Goal: Task Accomplishment & Management: Manage account settings

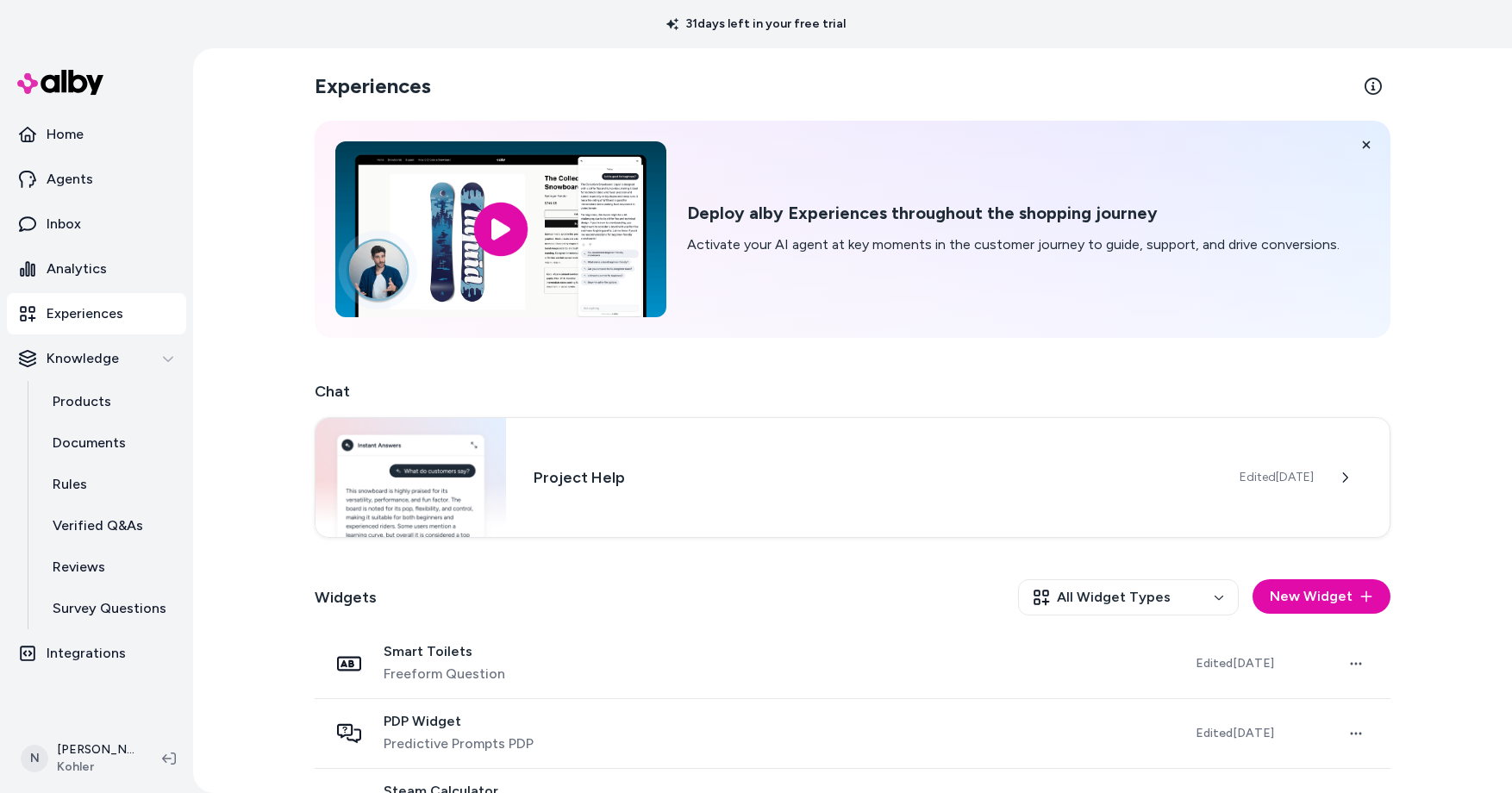
scroll to position [408, 0]
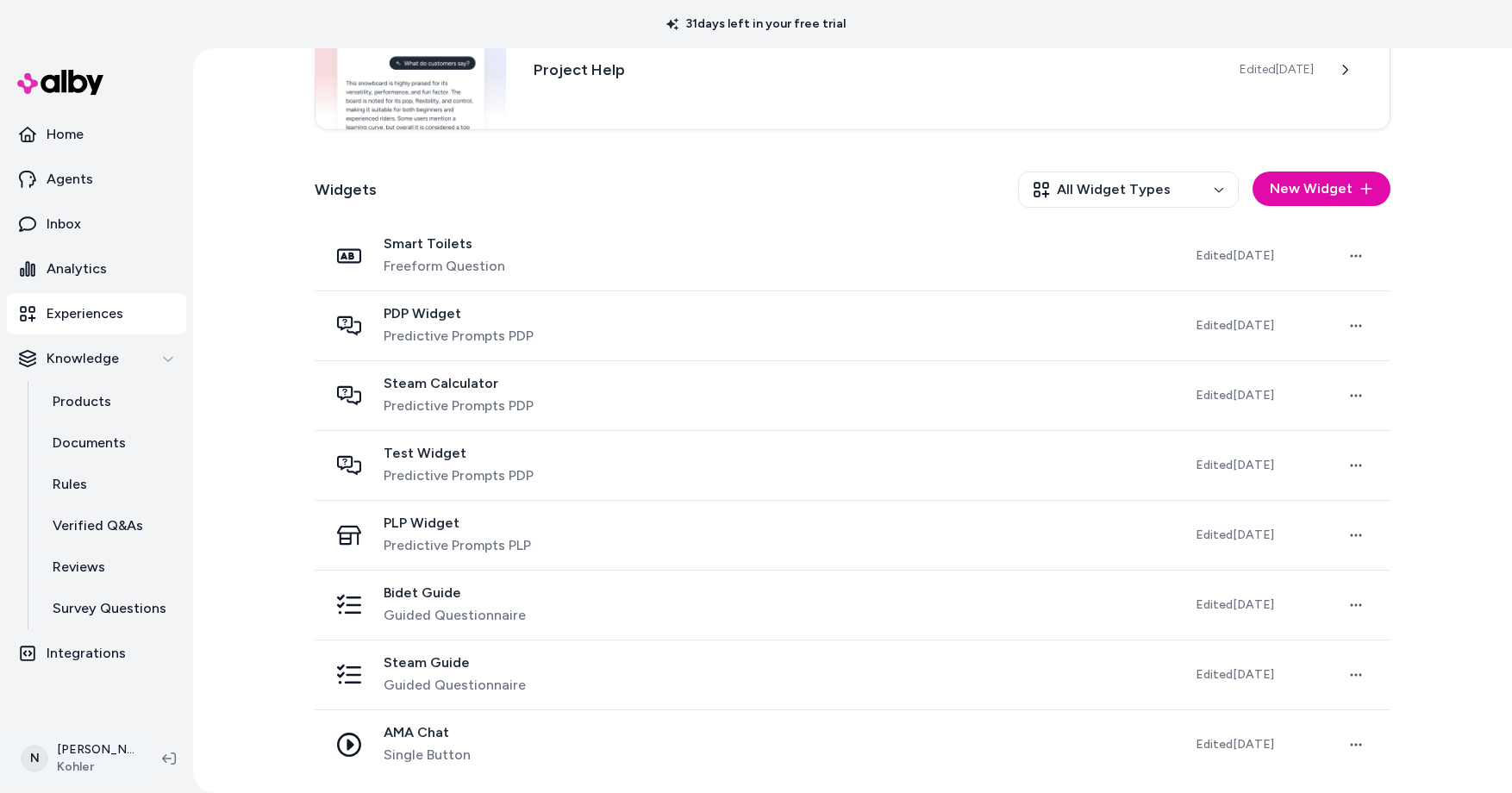
click at [77, 758] on html "31 days left in your free trial Home Agents Inbox Analytics Experiences Knowled…" at bounding box center [756, 396] width 1512 height 793
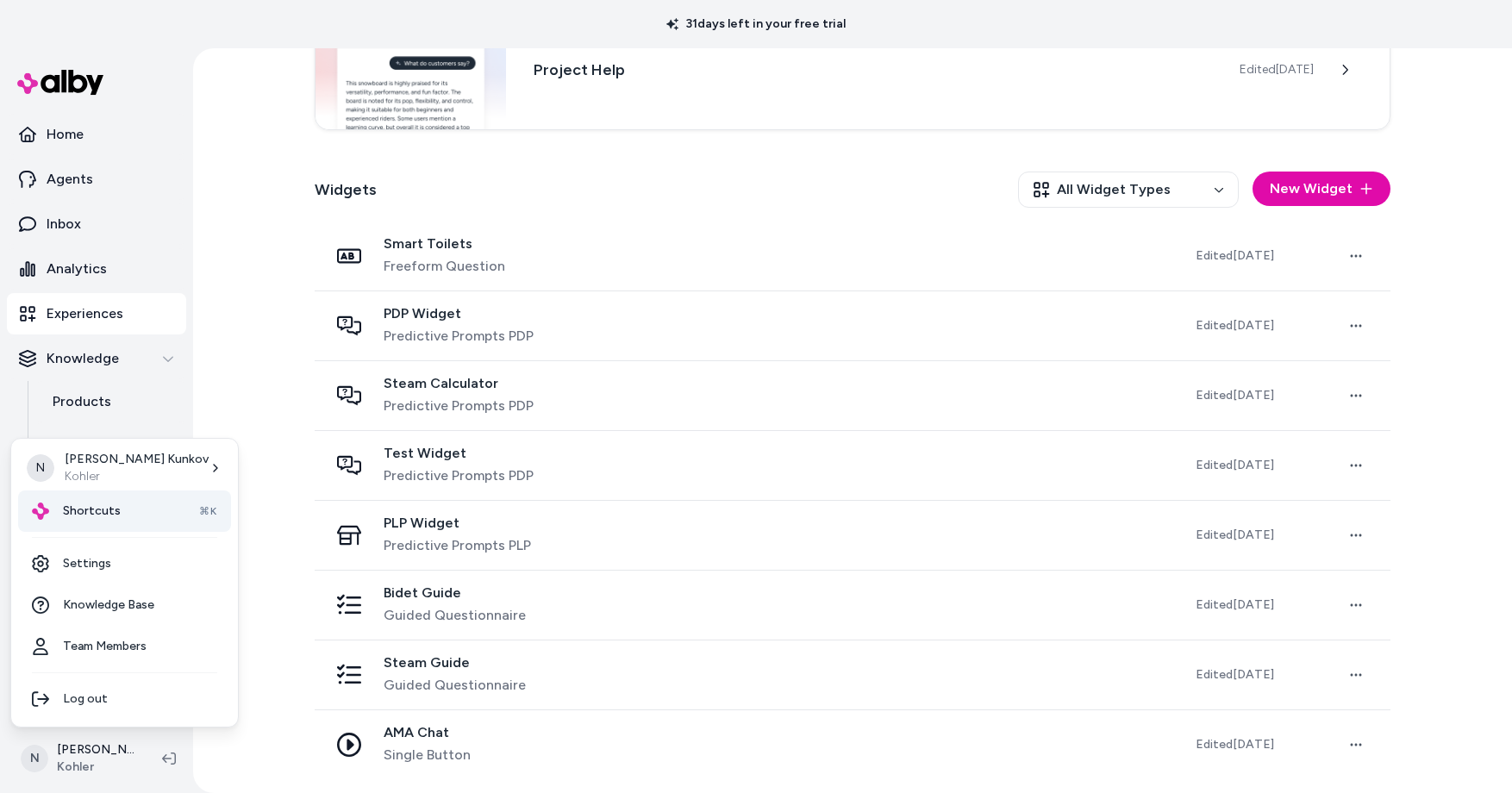
click at [98, 509] on span "Shortcuts" at bounding box center [91, 510] width 58 height 17
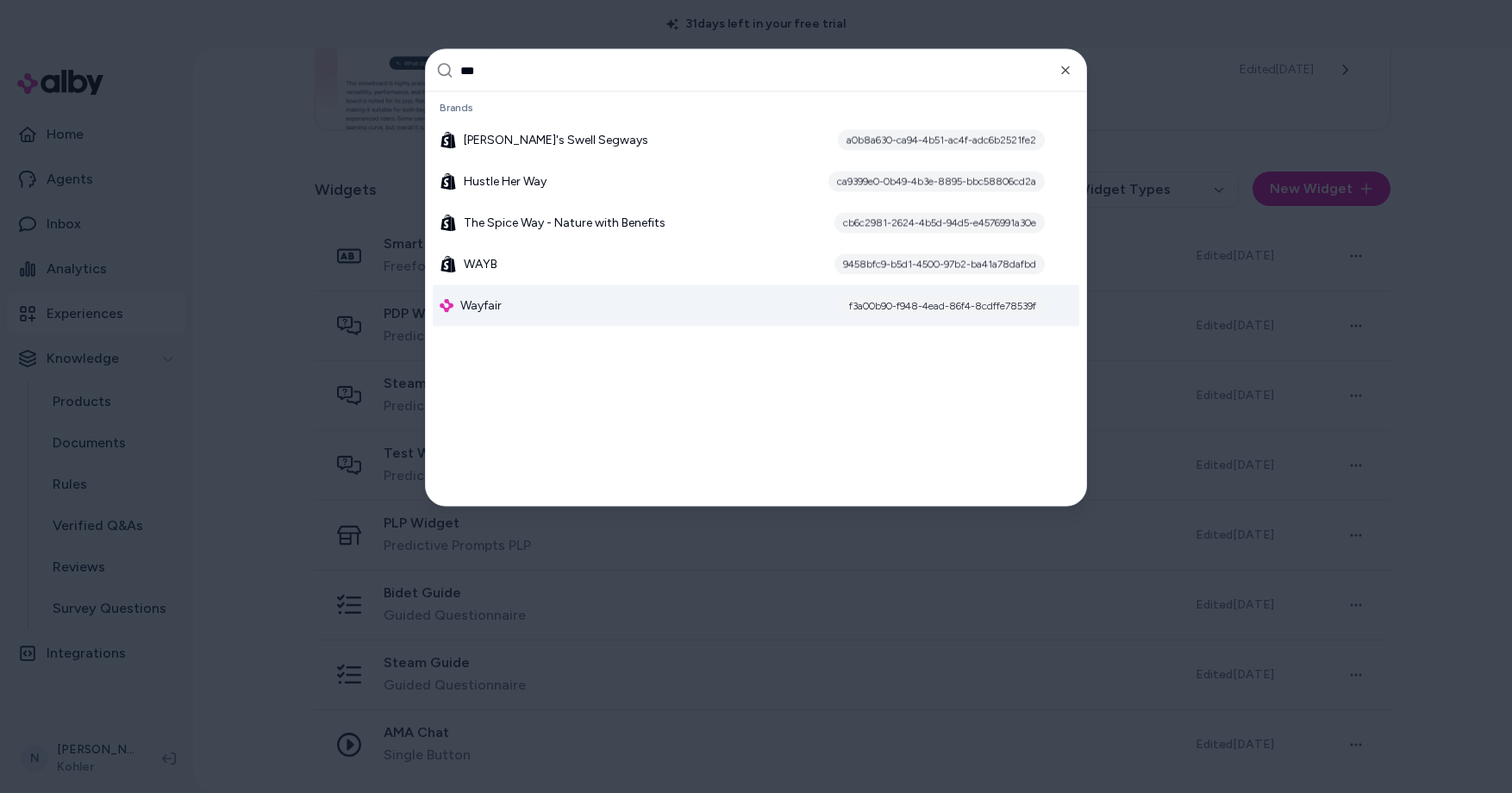
type input "***"
click at [530, 294] on div "Wayfair f3a00b90-f948-4ead-86f4-8cdffe78539f" at bounding box center [756, 305] width 647 height 41
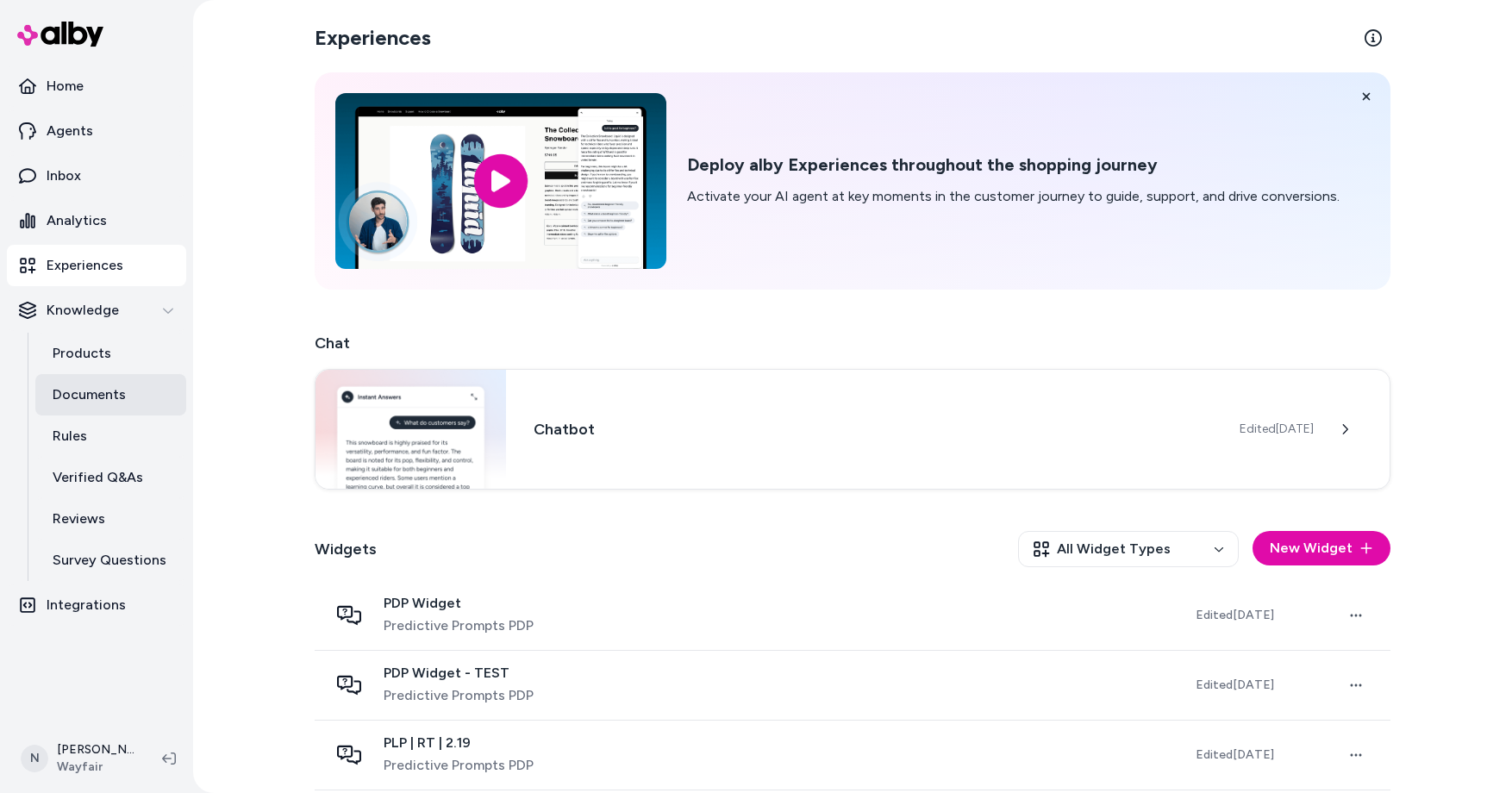
click at [113, 396] on p "Documents" at bounding box center [89, 394] width 73 height 21
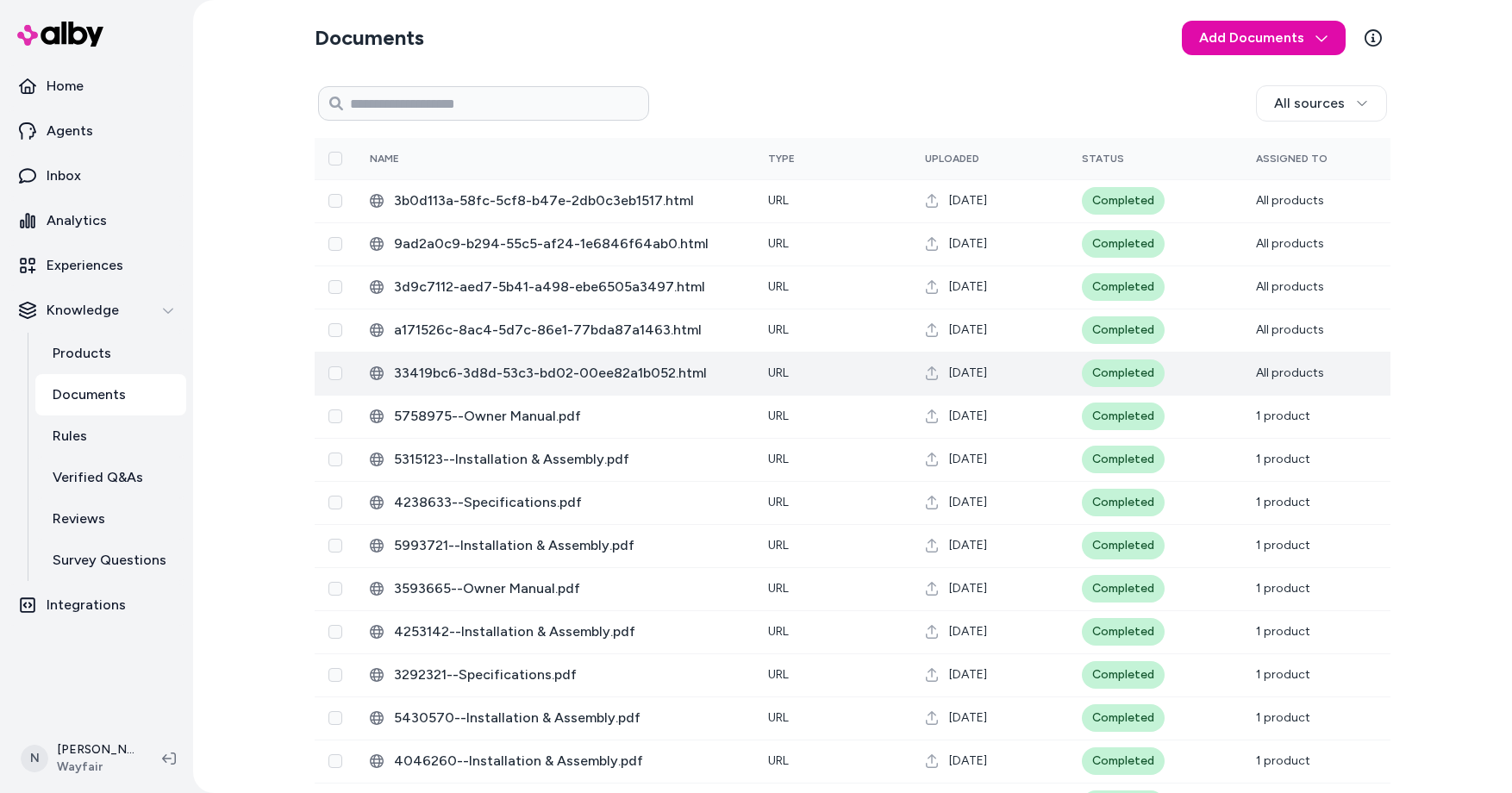
click at [651, 367] on span "33419bc6-3d8d-53c3-bd02-00ee82a1b052.html" at bounding box center [567, 373] width 347 height 21
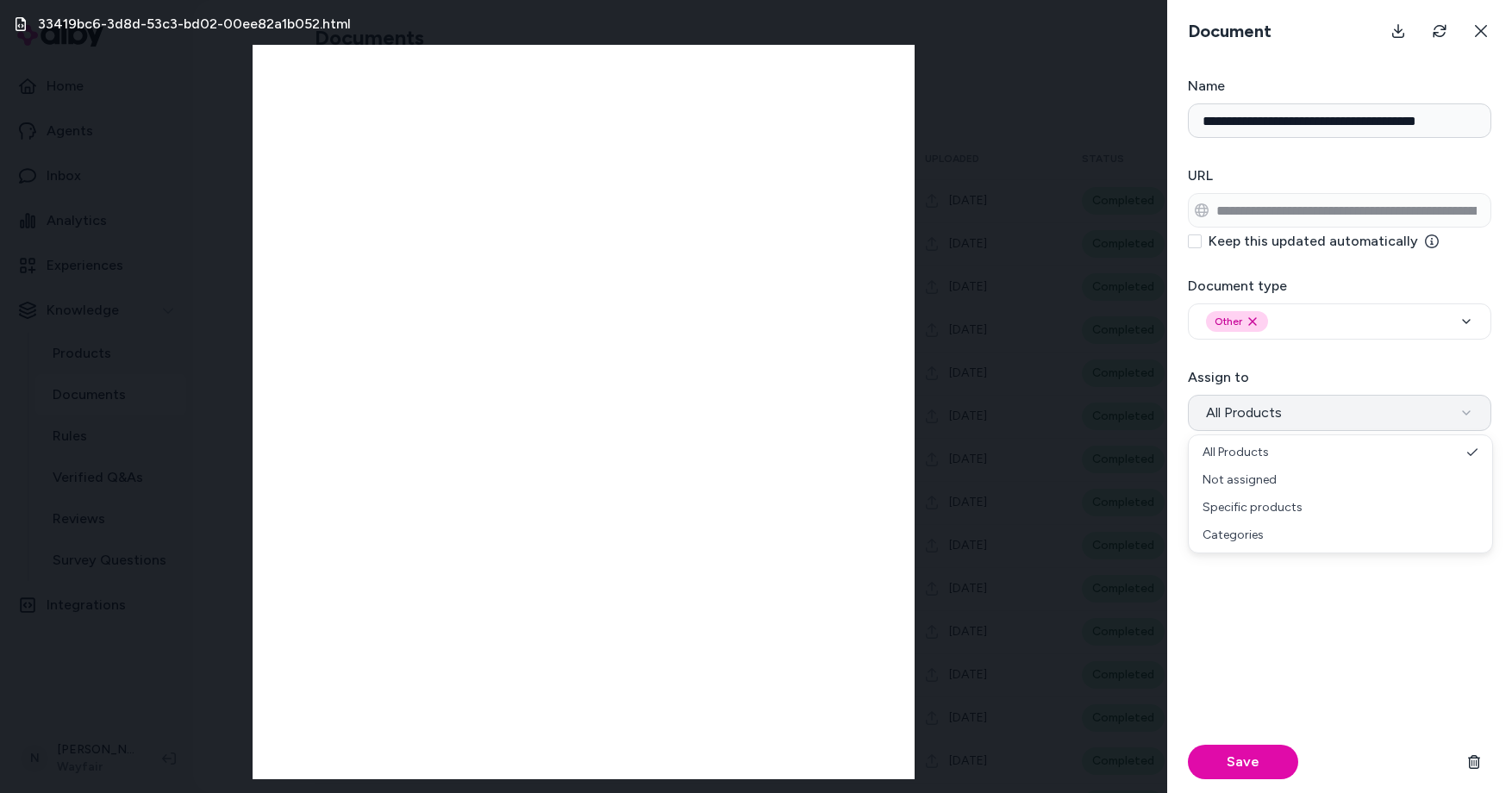
click at [1467, 412] on icon "button" at bounding box center [1466, 413] width 14 height 14
select select "**********"
click at [1312, 413] on button "Categories" at bounding box center [1340, 413] width 304 height 37
click at [1296, 400] on button "Categories" at bounding box center [1340, 413] width 304 height 37
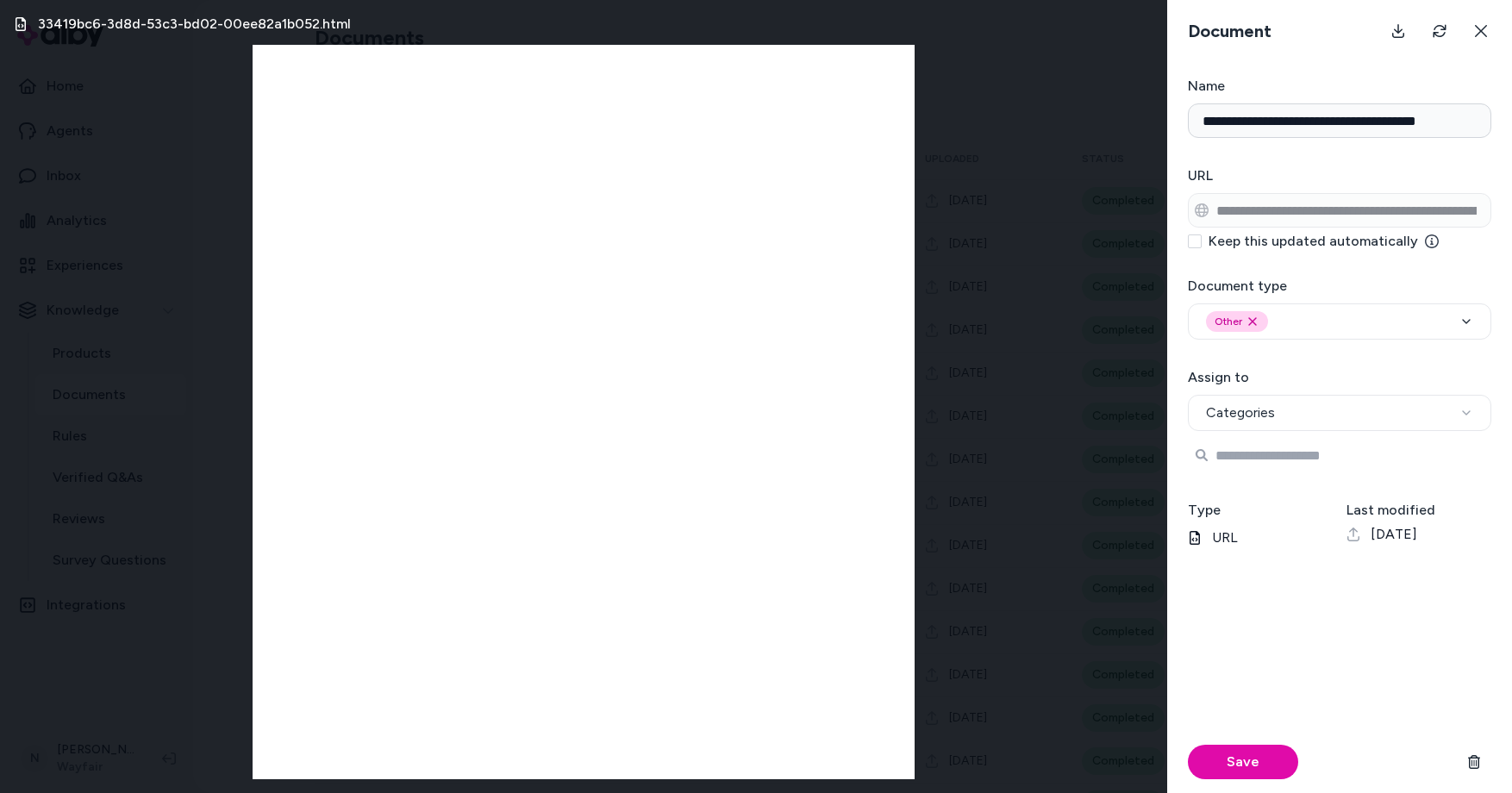
click at [1268, 458] on input at bounding box center [1340, 455] width 304 height 35
type input "*"
click at [1015, 512] on div "33419bc6-3d8d-53c3-bd02-00ee82a1b052.html" at bounding box center [584, 396] width 1167 height 793
click at [1454, 457] on input at bounding box center [1340, 455] width 304 height 35
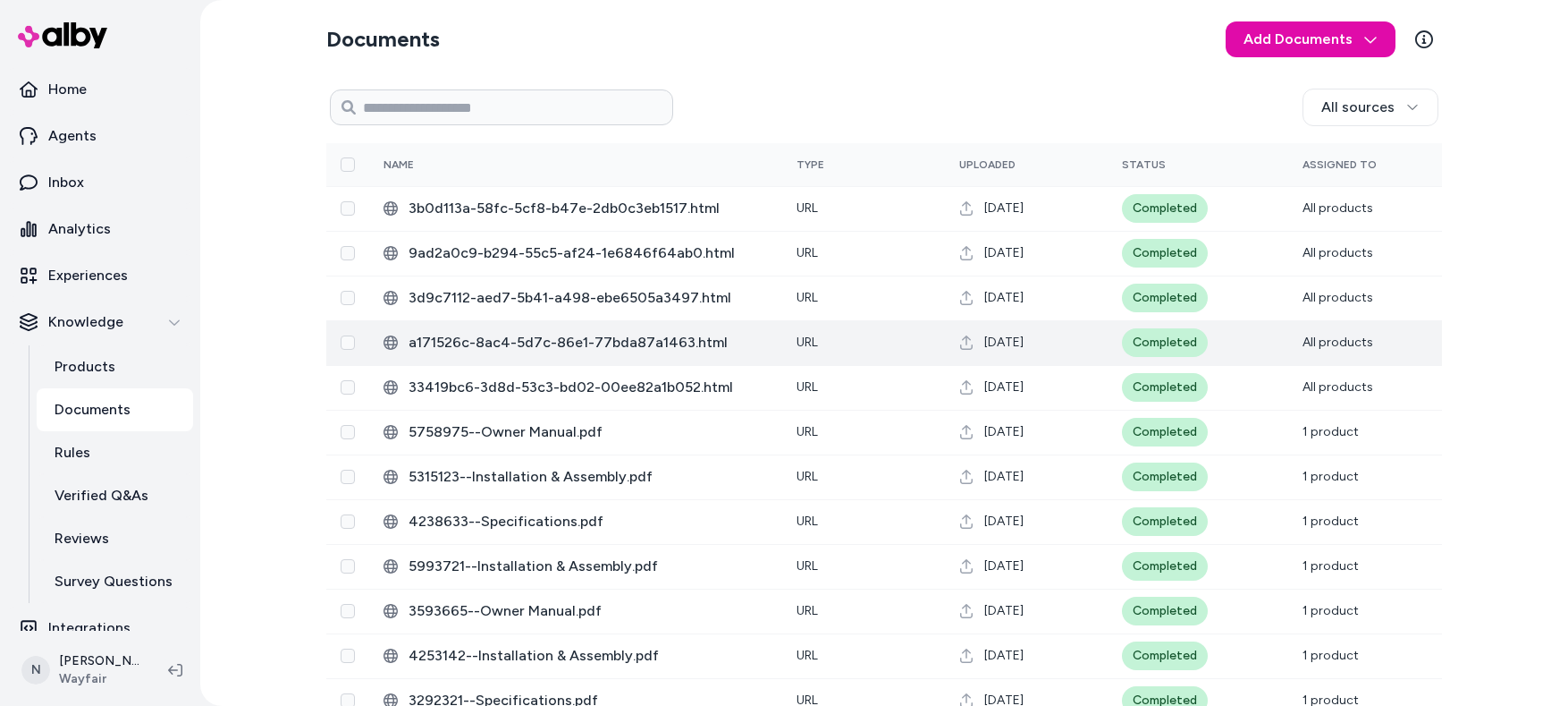
click at [729, 340] on span "a171526c-8ac4-5d7c-86e1-77bda87a1463.html" at bounding box center [588, 343] width 360 height 22
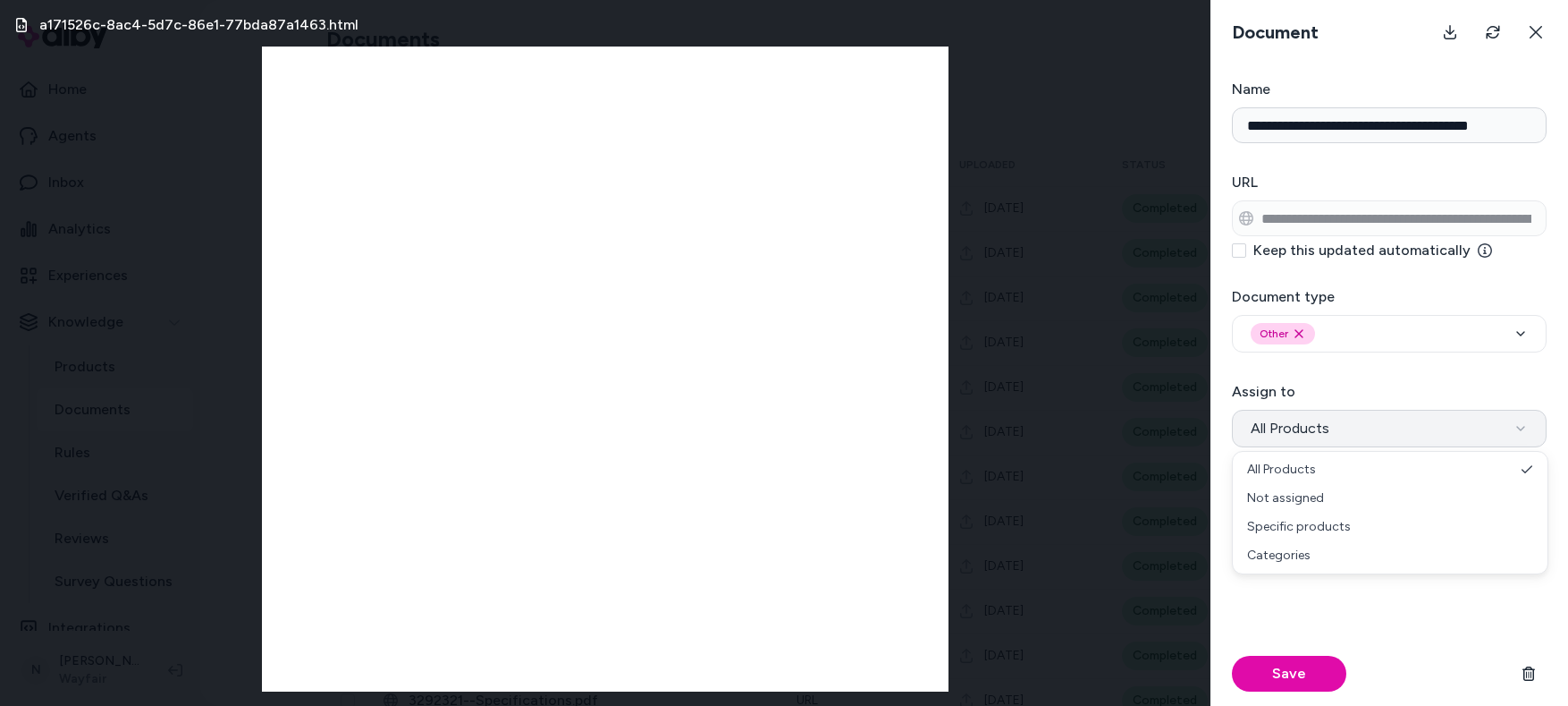
click at [1524, 423] on icon "button" at bounding box center [1521, 428] width 14 height 14
select select "**********"
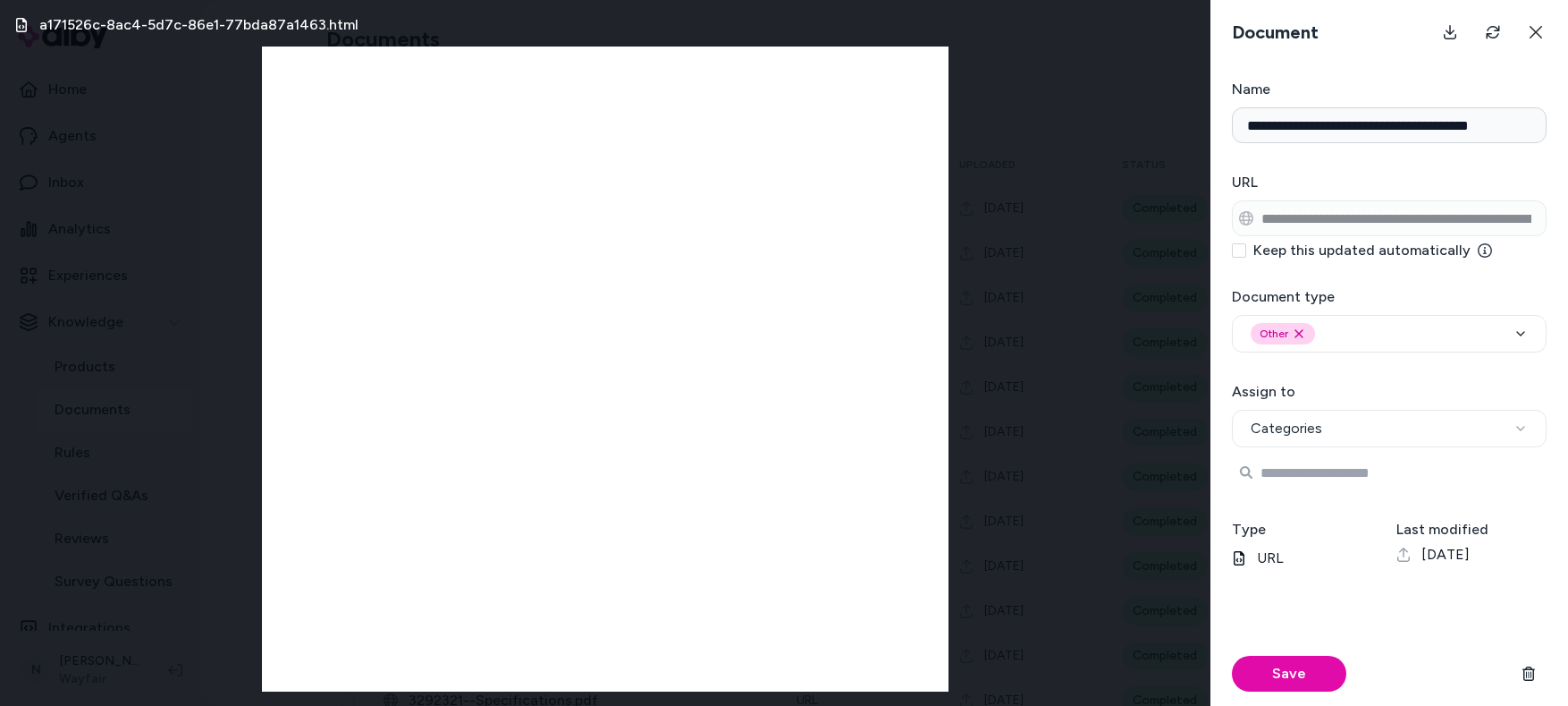
click at [1291, 475] on input at bounding box center [1390, 473] width 315 height 36
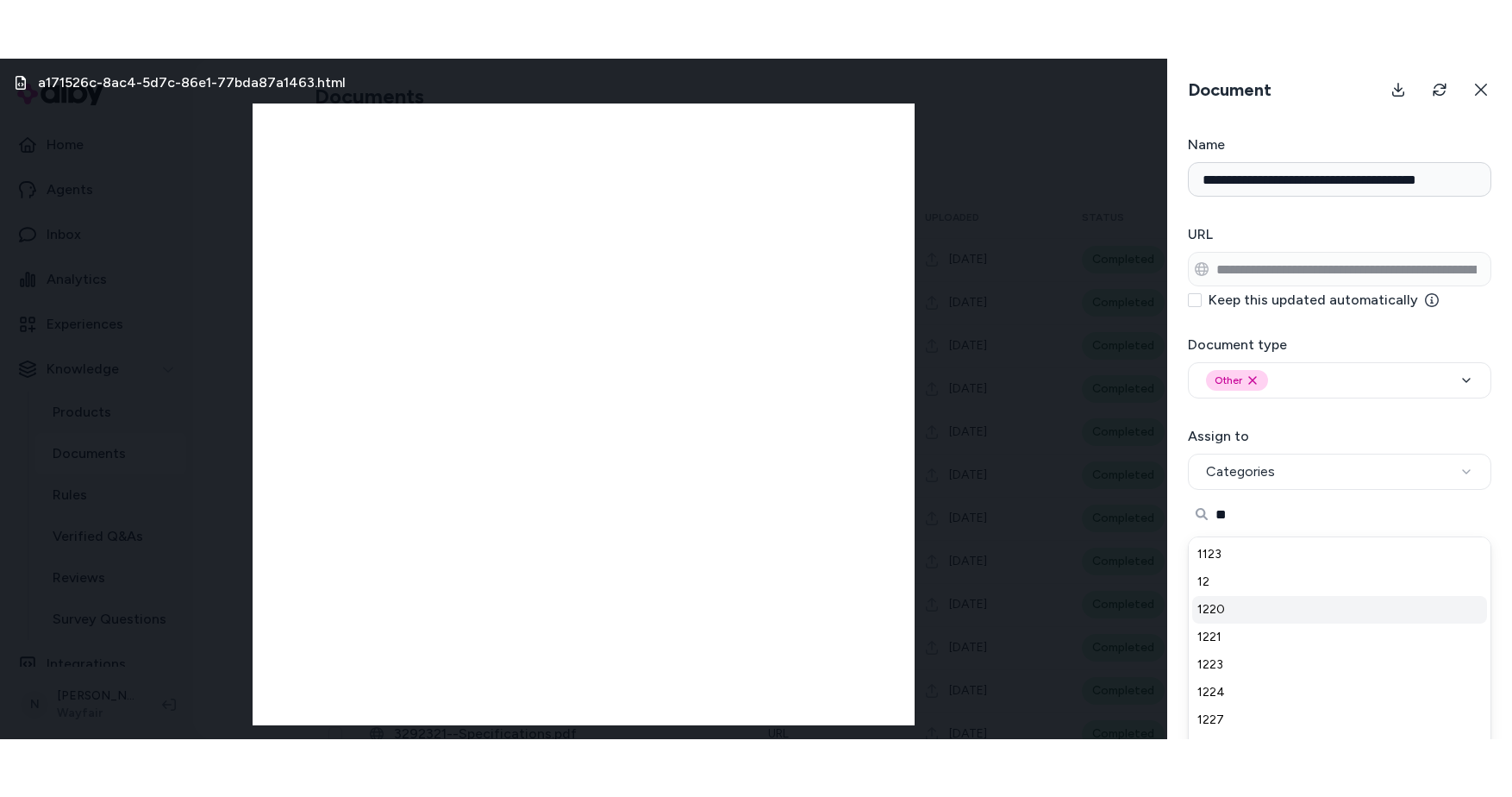
scroll to position [156, 0]
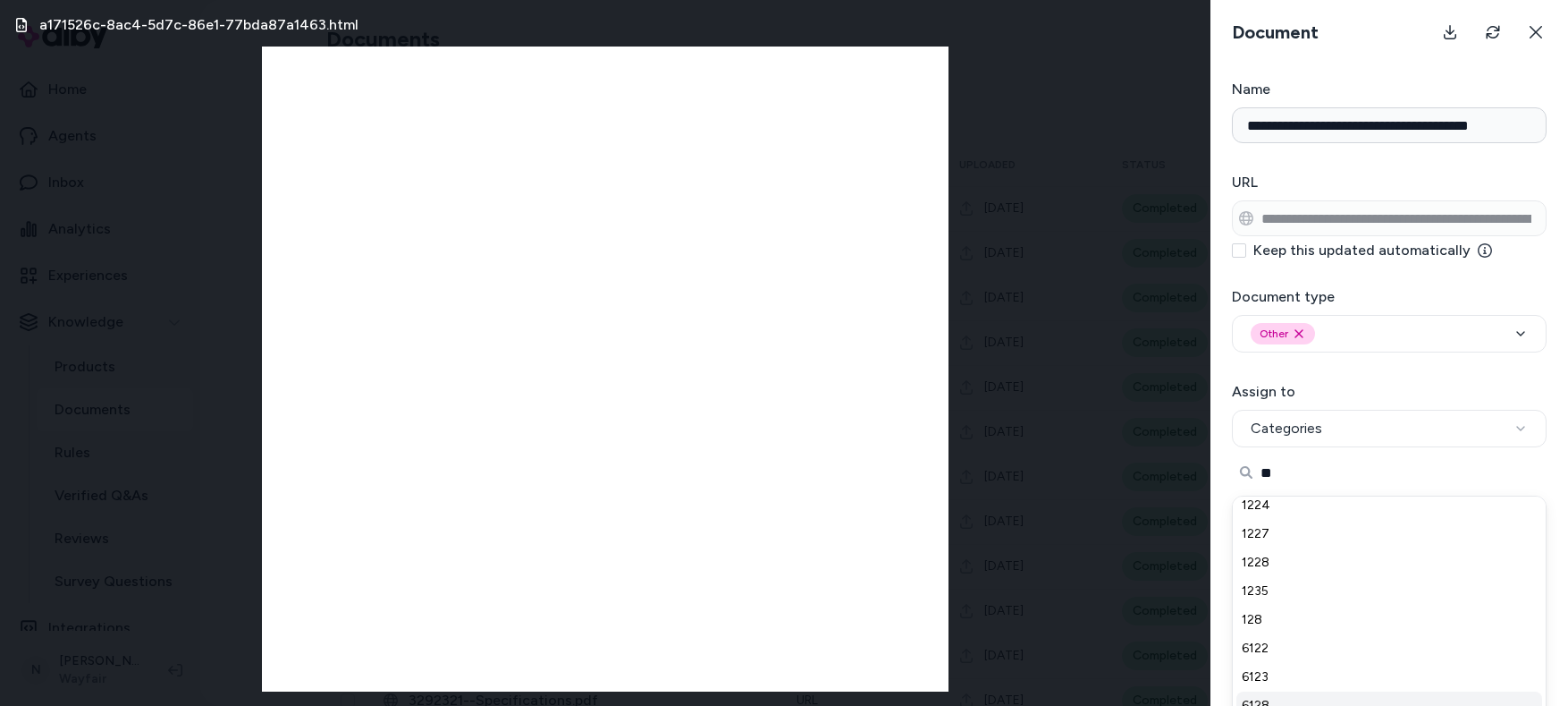
type input "**"
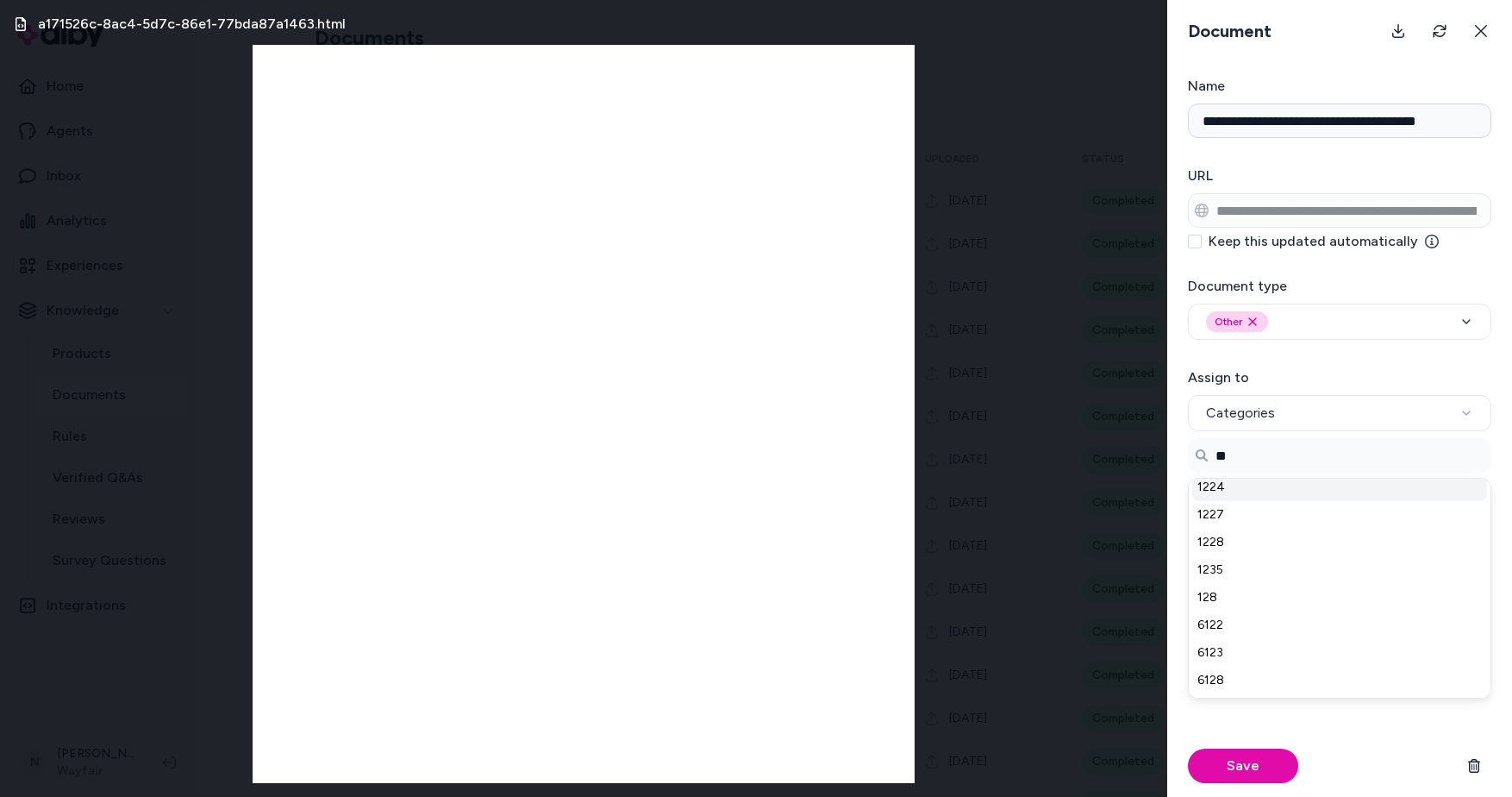
scroll to position [0, 0]
click at [1361, 727] on div "Save" at bounding box center [1340, 686] width 304 height 221
click at [1487, 28] on icon at bounding box center [1481, 30] width 14 height 14
